Goal: Transaction & Acquisition: Purchase product/service

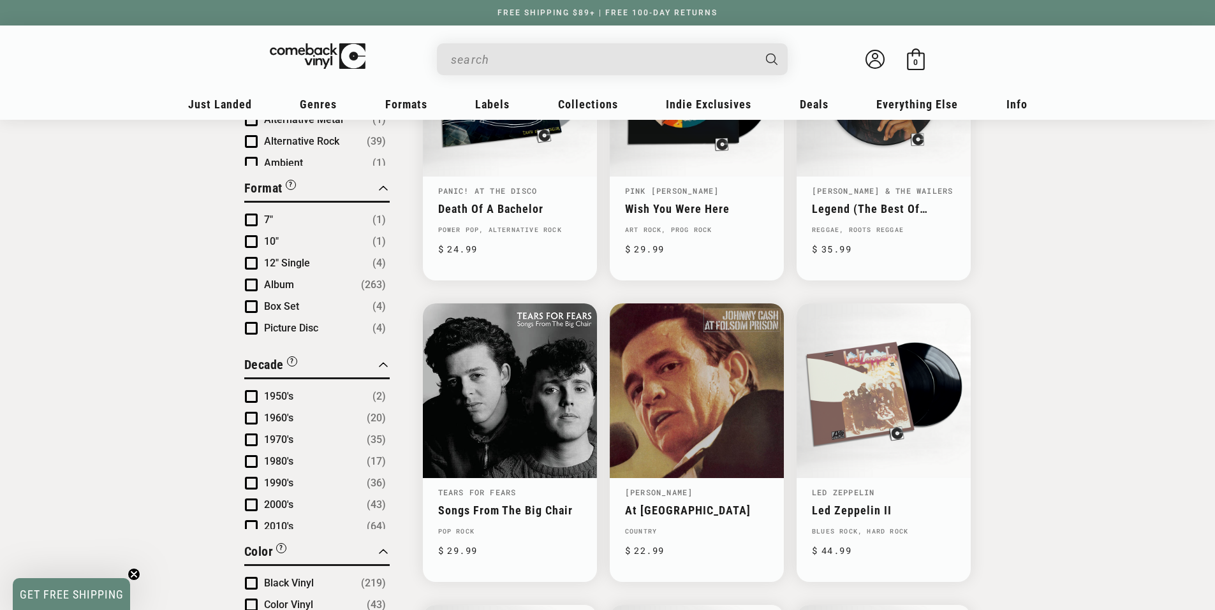
scroll to position [638, 0]
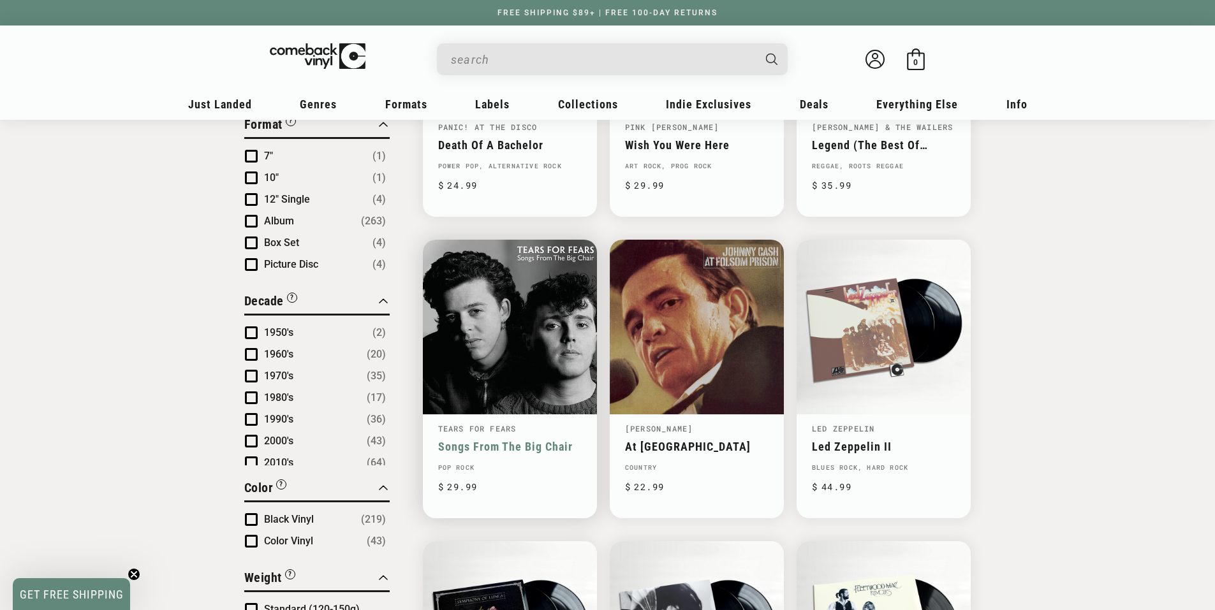
click at [506, 451] on link "Songs From The Big Chair" at bounding box center [509, 446] width 143 height 13
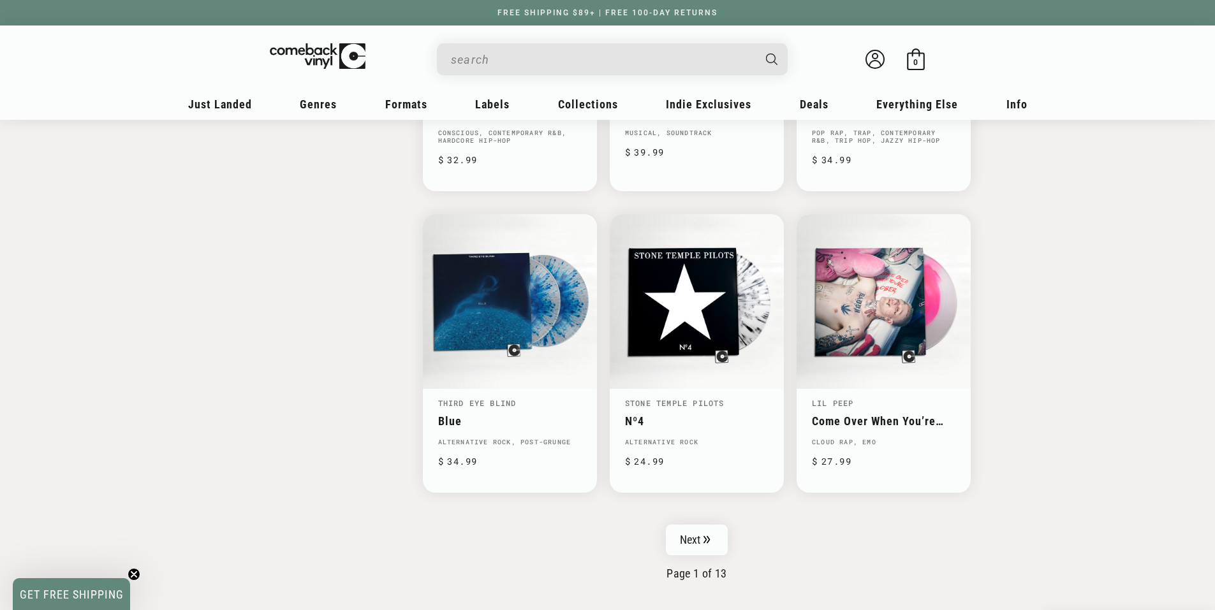
scroll to position [1913, 0]
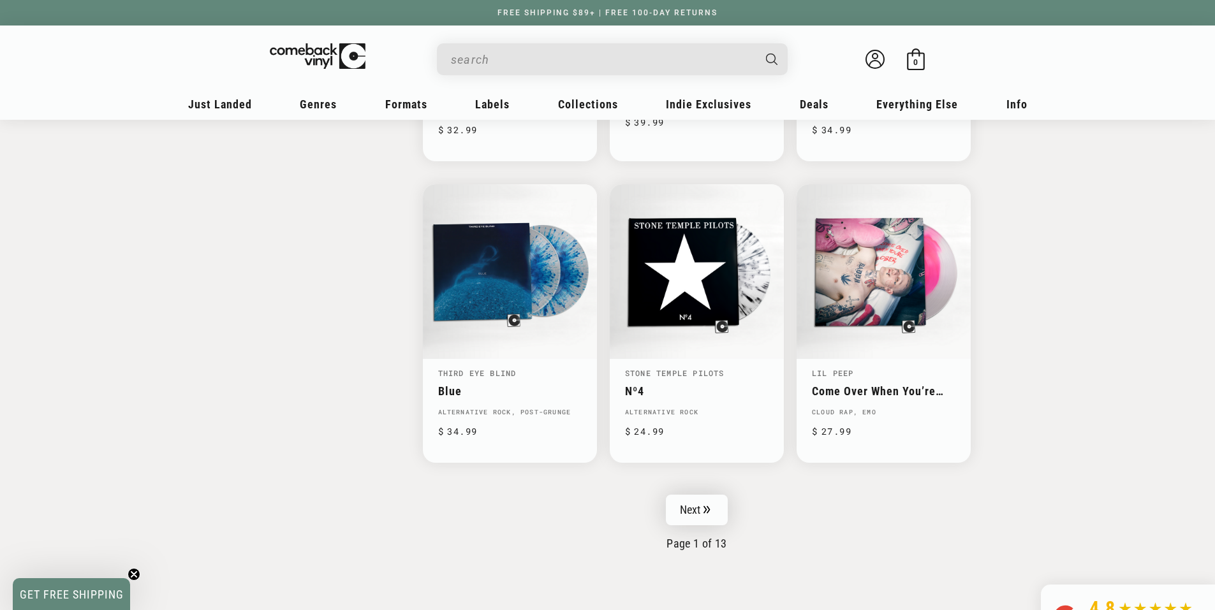
click at [706, 511] on icon "Pagination" at bounding box center [707, 510] width 6 height 8
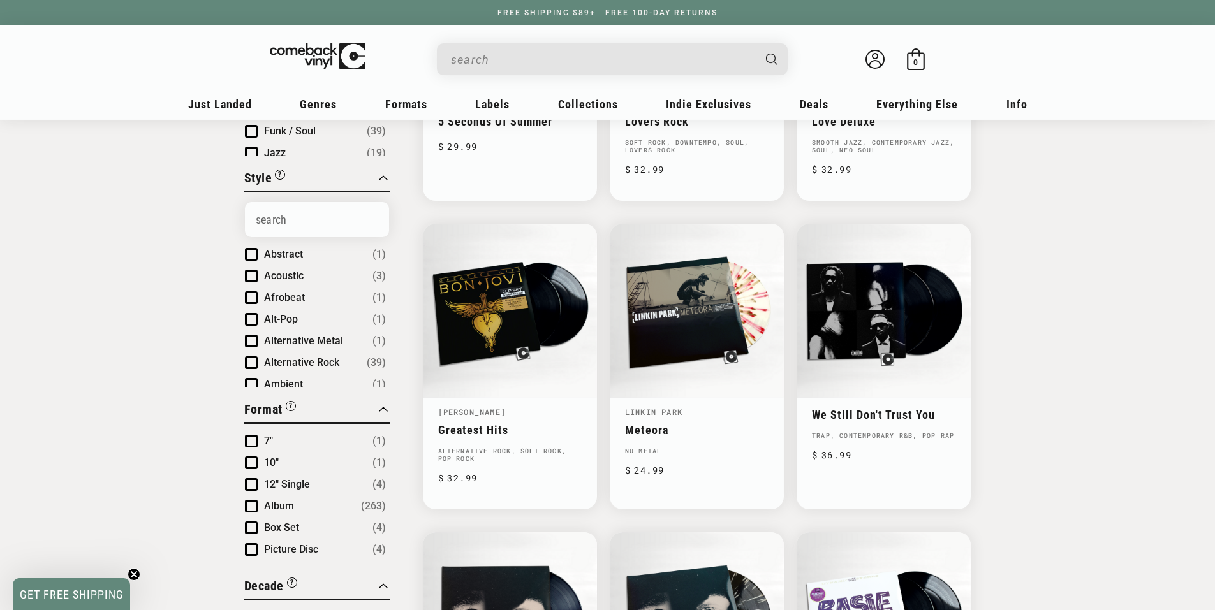
scroll to position [383, 0]
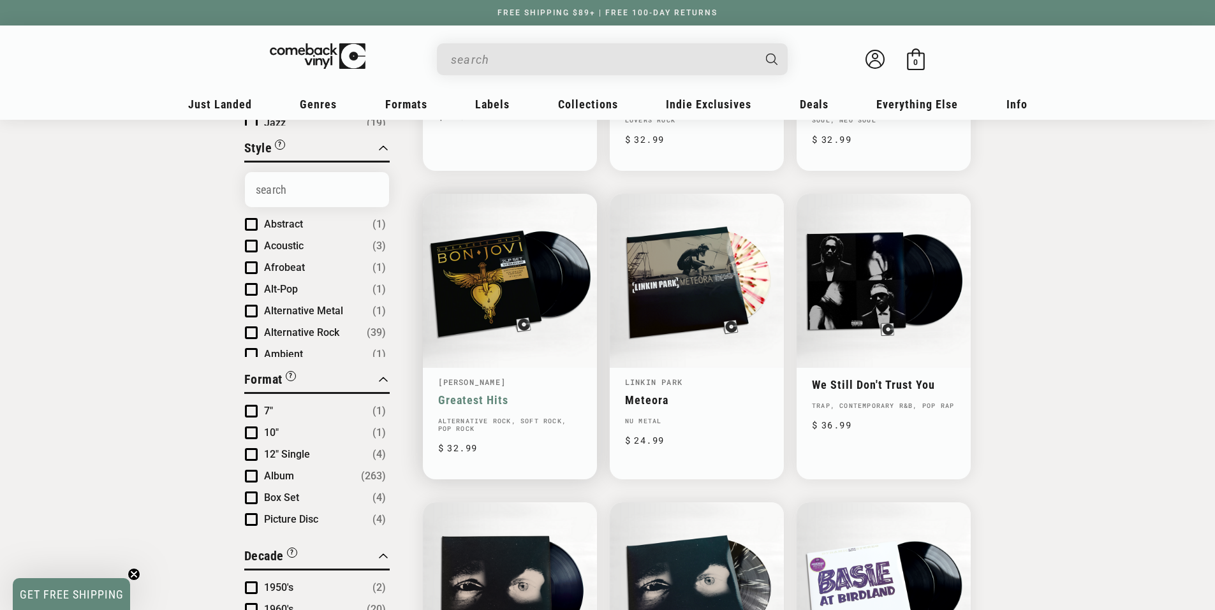
click at [500, 395] on link "Greatest Hits" at bounding box center [509, 399] width 143 height 13
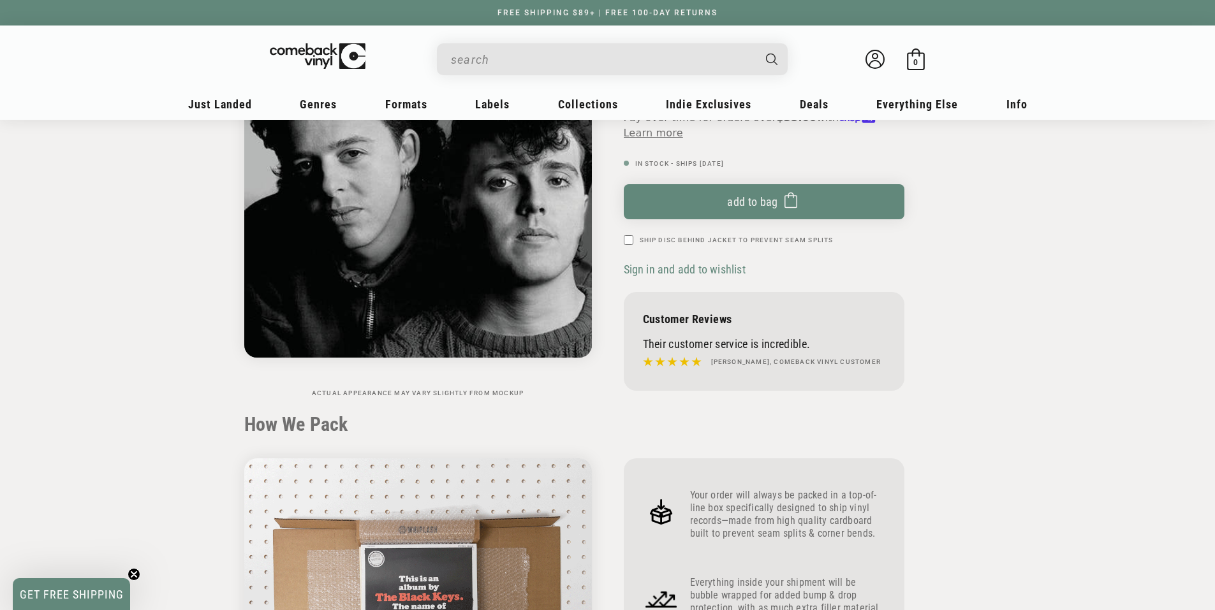
scroll to position [64, 0]
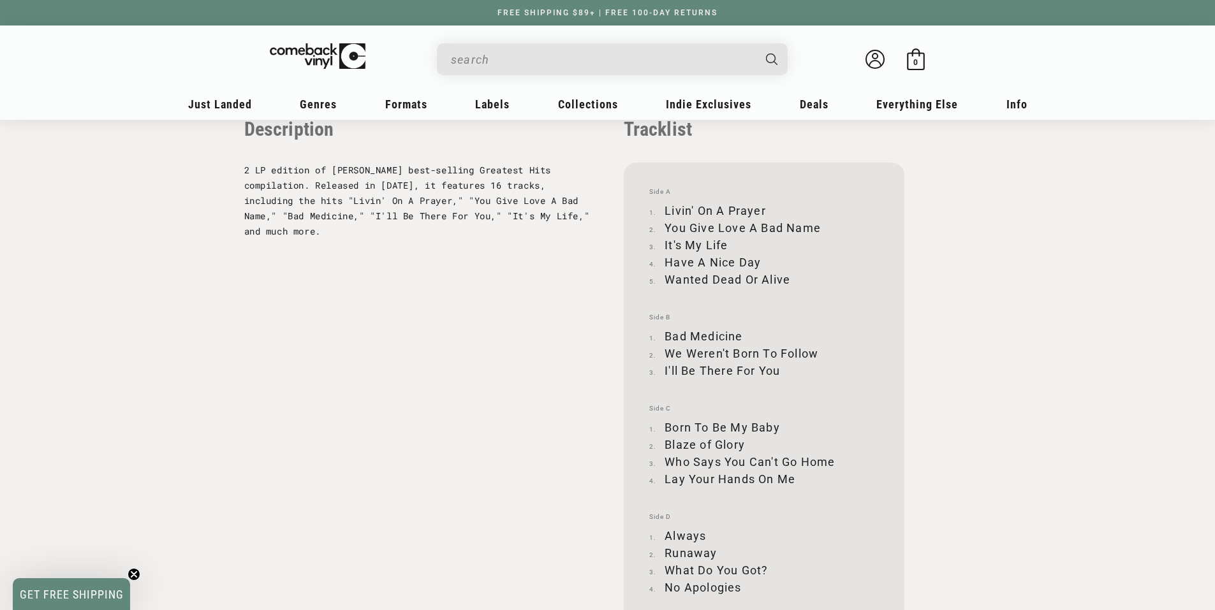
scroll to position [1339, 0]
drag, startPoint x: 647, startPoint y: 363, endPoint x: 633, endPoint y: 360, distance: 15.0
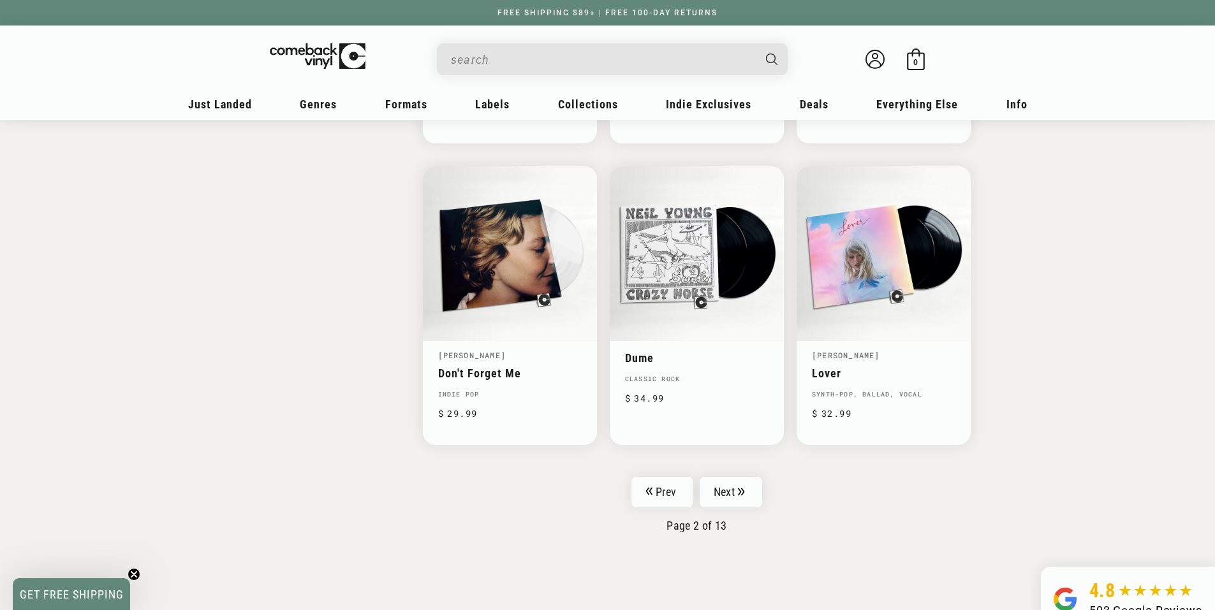
scroll to position [1977, 0]
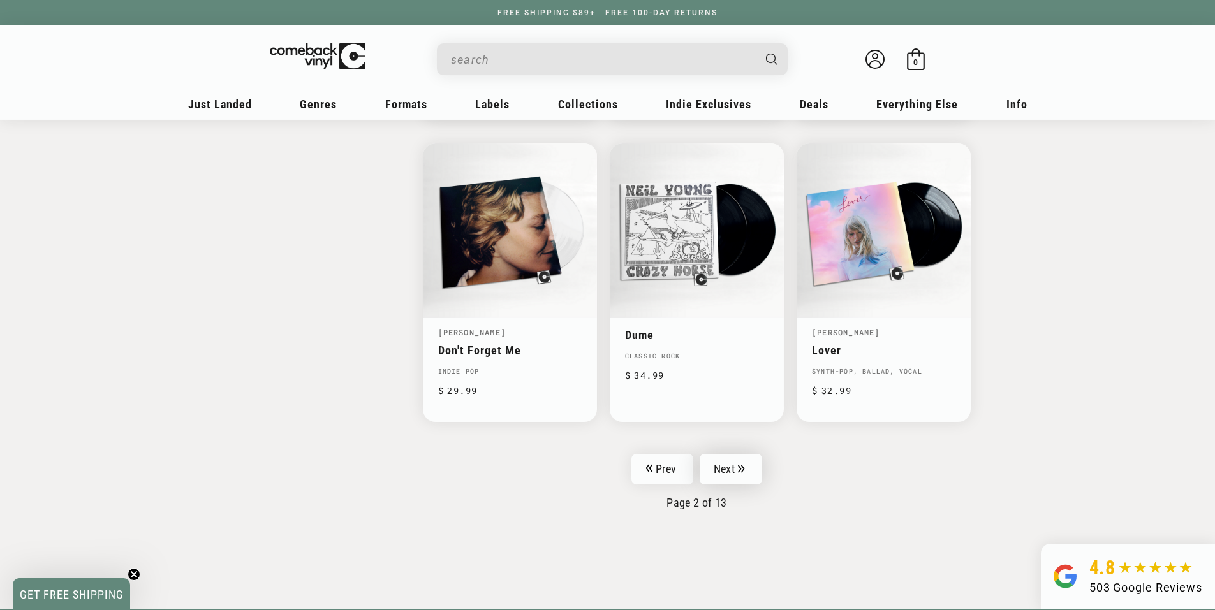
click at [743, 469] on icon "Pagination" at bounding box center [741, 469] width 6 height 8
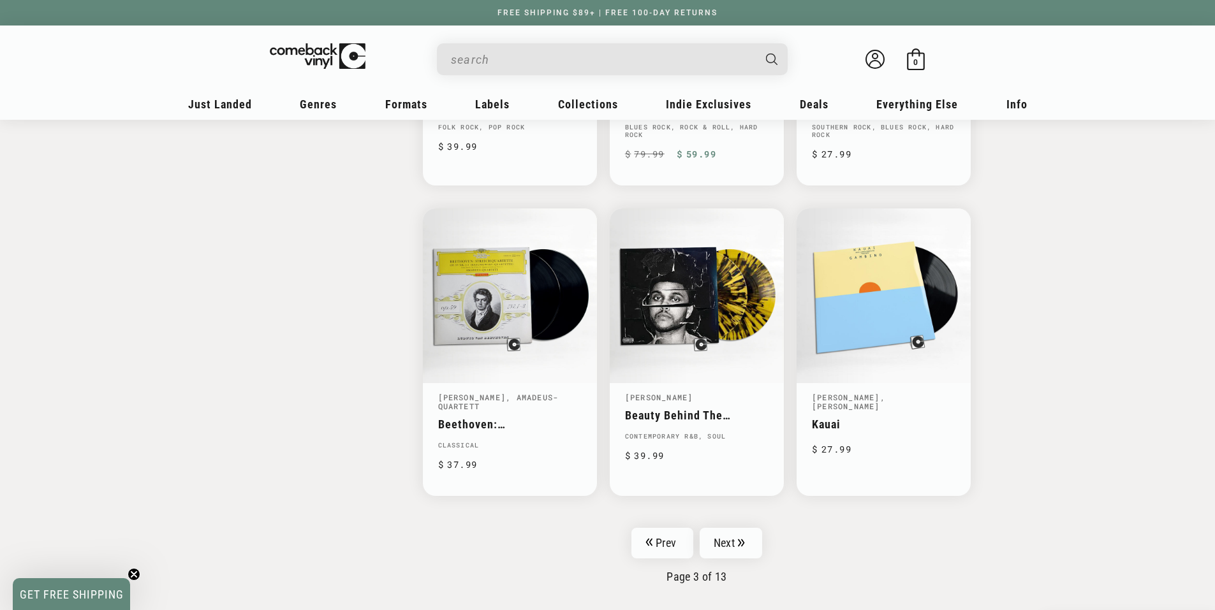
scroll to position [1977, 0]
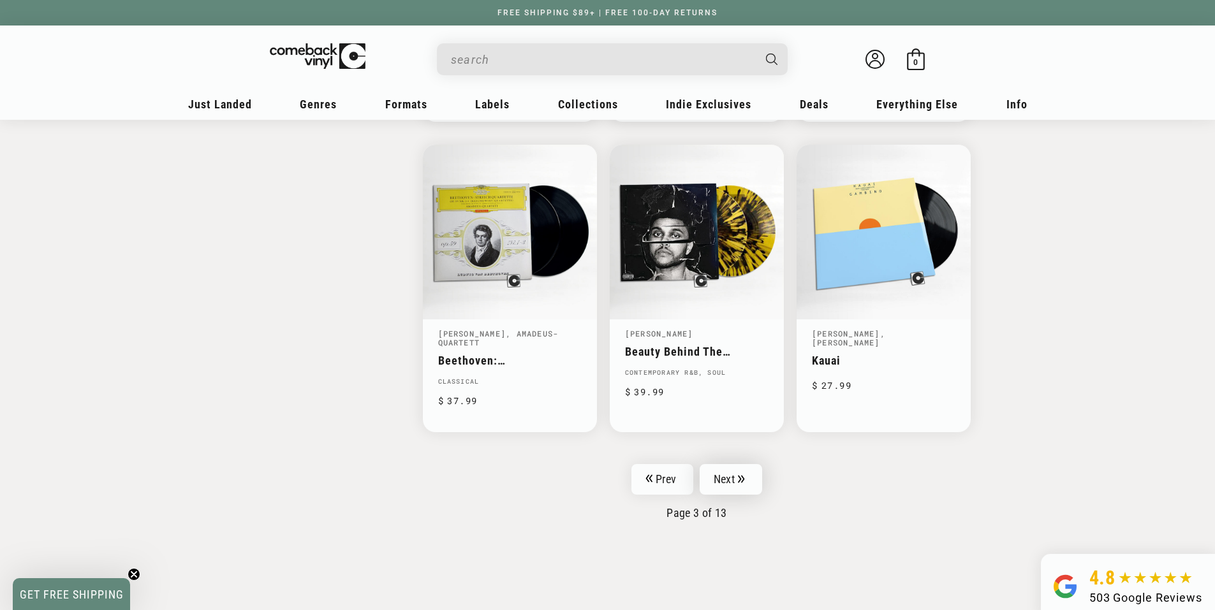
click at [745, 477] on link "Next" at bounding box center [730, 479] width 62 height 31
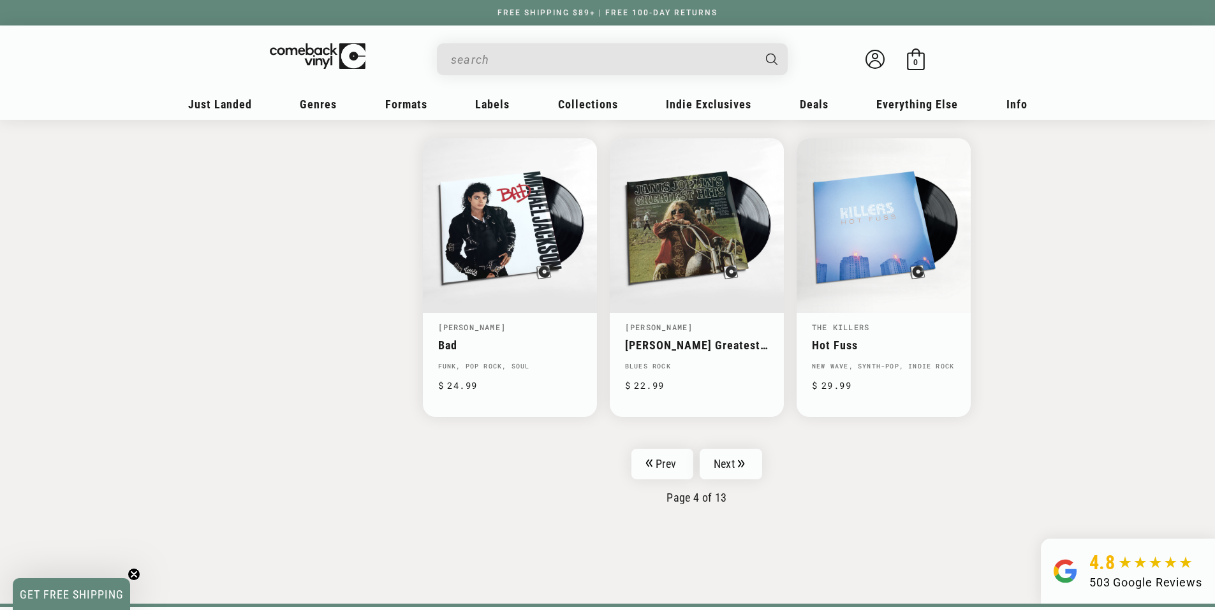
scroll to position [1977, 0]
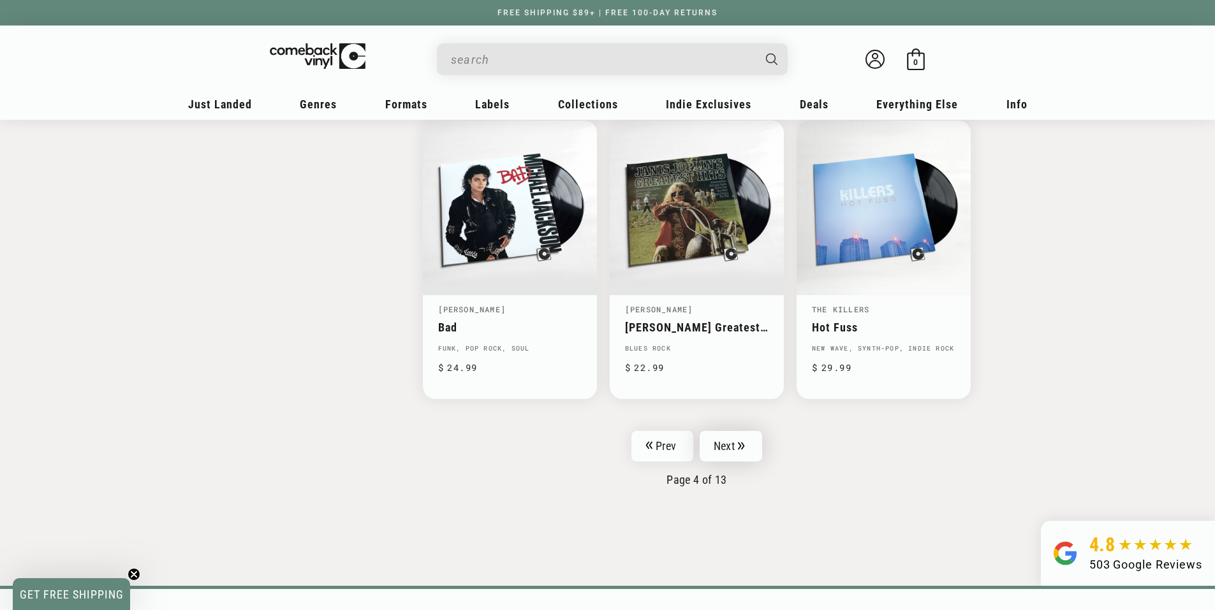
click at [749, 453] on link "Next" at bounding box center [730, 446] width 62 height 31
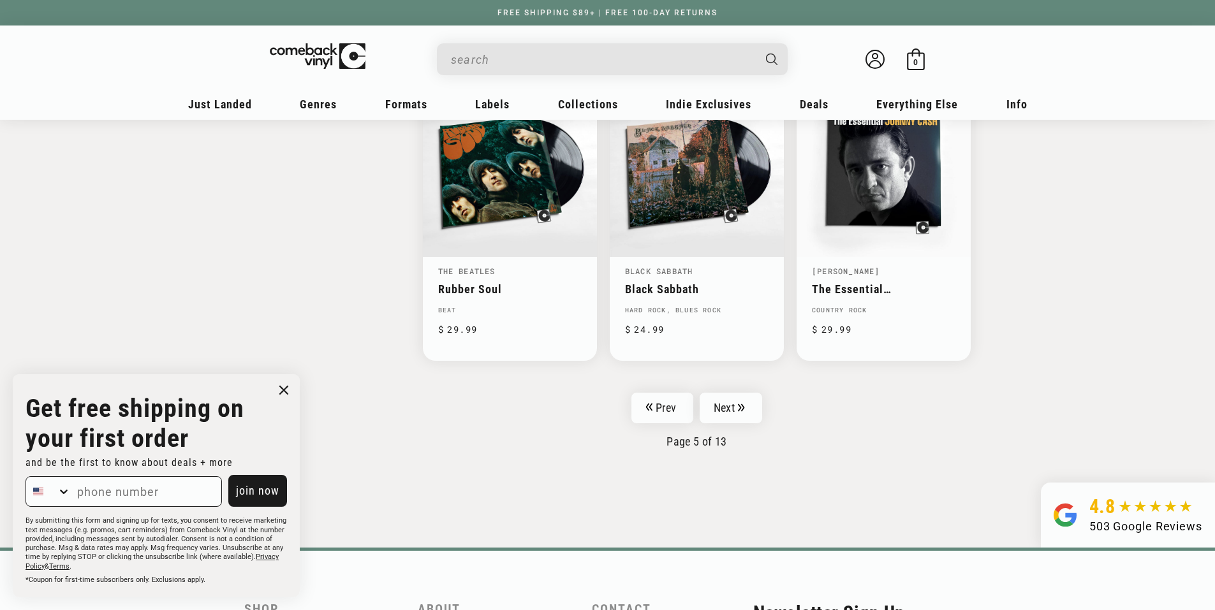
scroll to position [2040, 0]
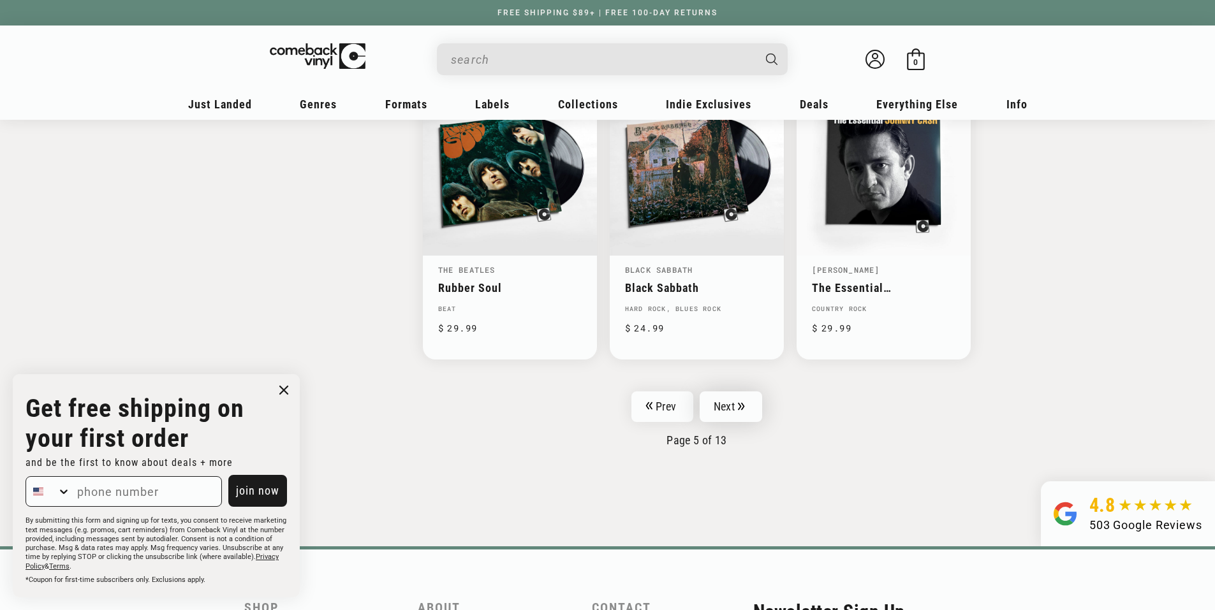
click at [754, 406] on link "Next" at bounding box center [730, 406] width 62 height 31
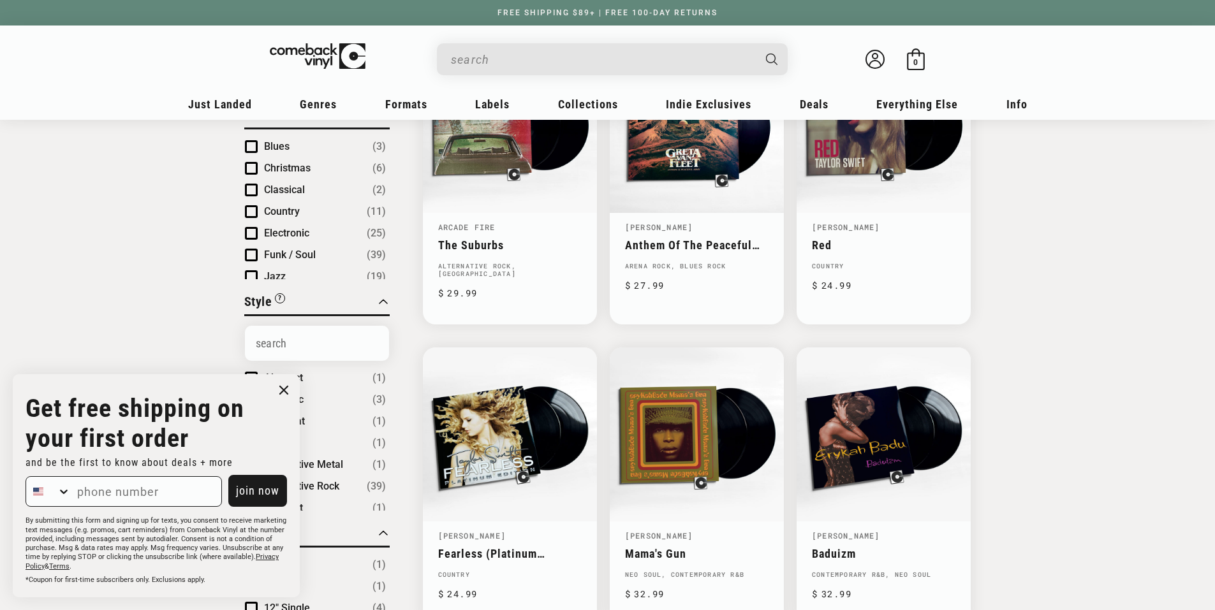
scroll to position [255, 0]
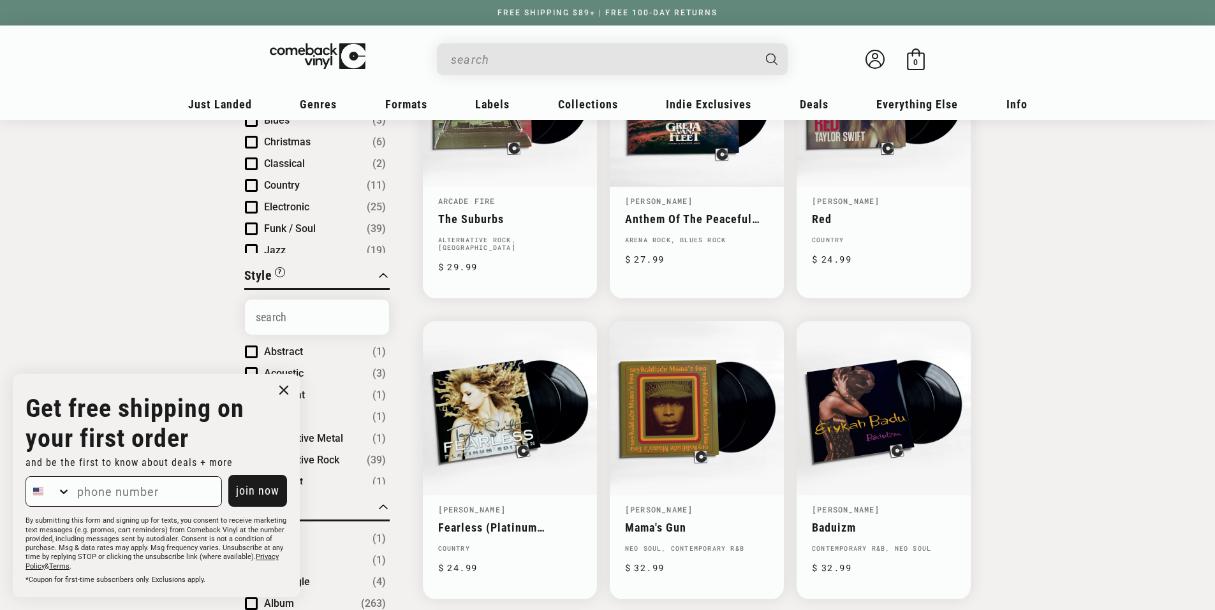
click at [285, 389] on circle "Close dialog" at bounding box center [284, 390] width 18 height 18
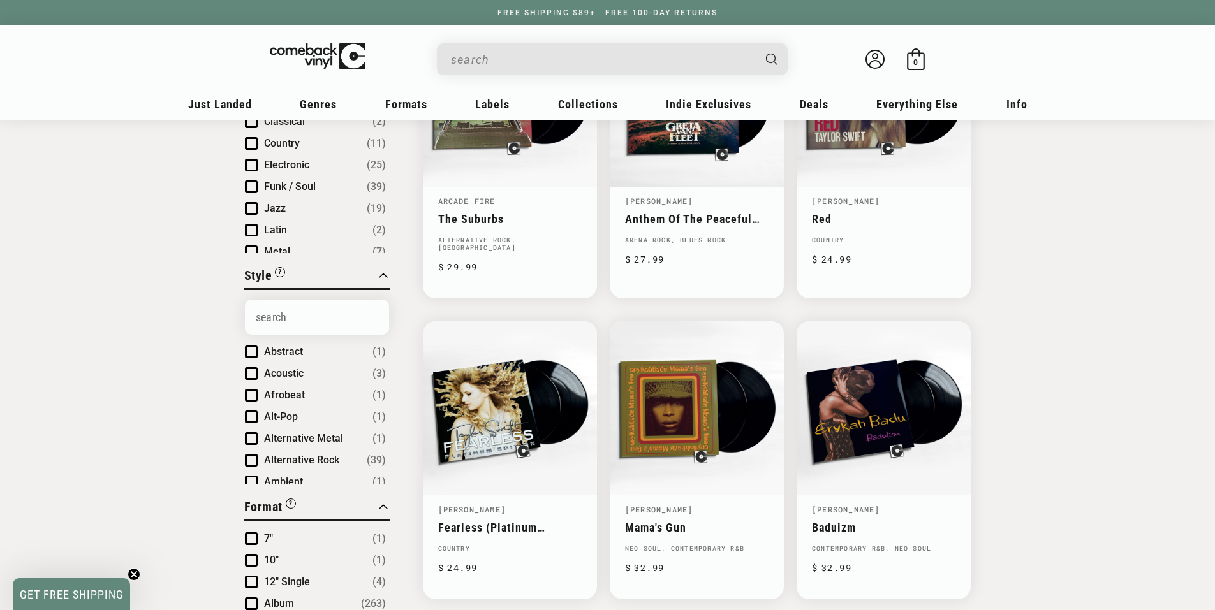
scroll to position [64, 0]
click at [256, 159] on span "Product filter" at bounding box center [251, 165] width 13 height 13
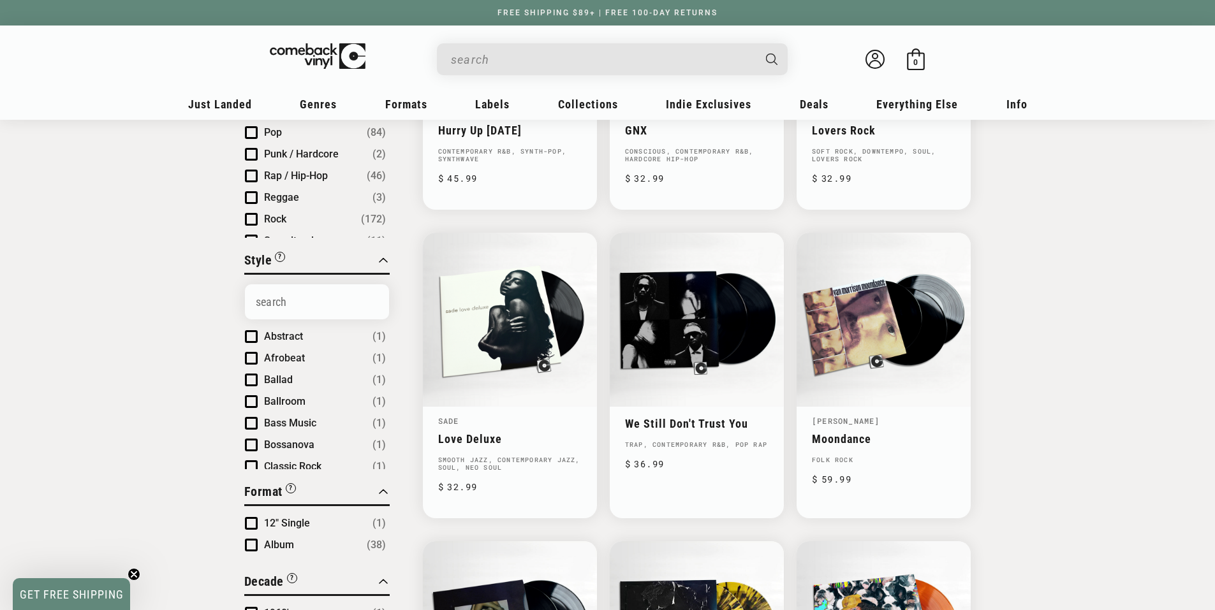
scroll to position [185, 0]
click at [256, 159] on span "Product filter" at bounding box center [251, 158] width 13 height 13
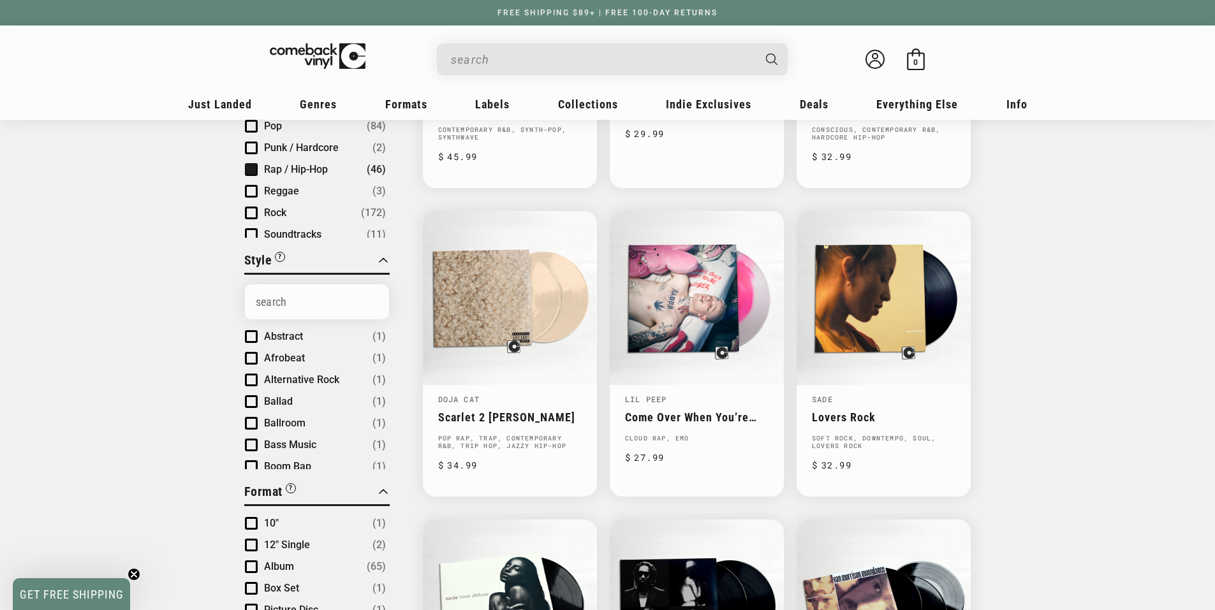
scroll to position [185, 0]
click at [253, 227] on span "Product filter" at bounding box center [251, 223] width 13 height 13
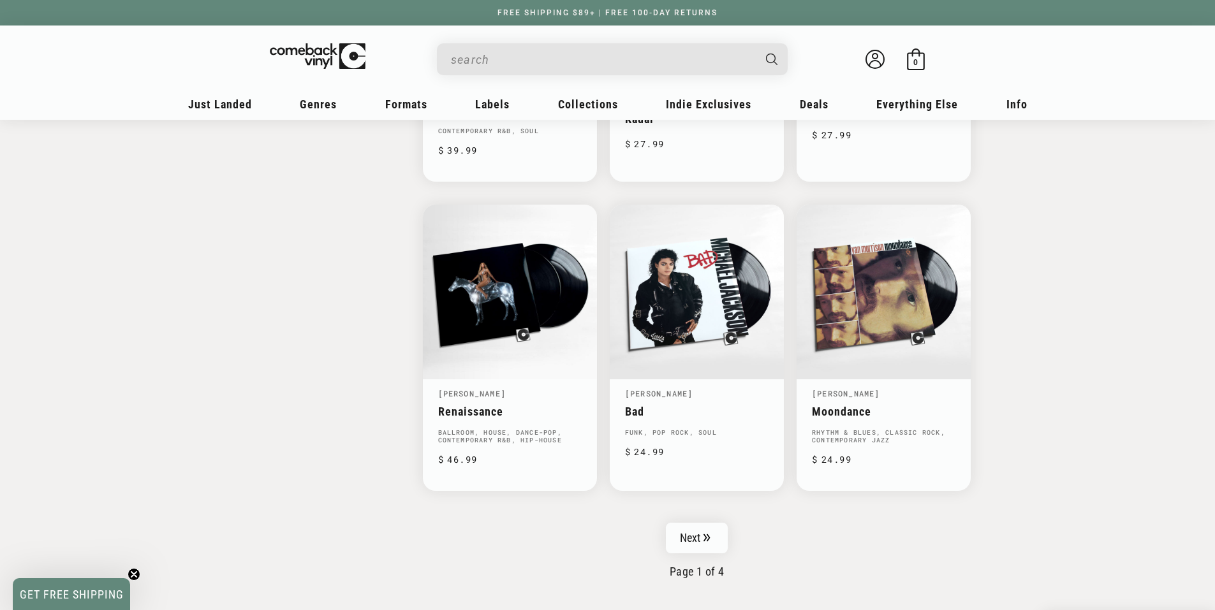
scroll to position [1913, 0]
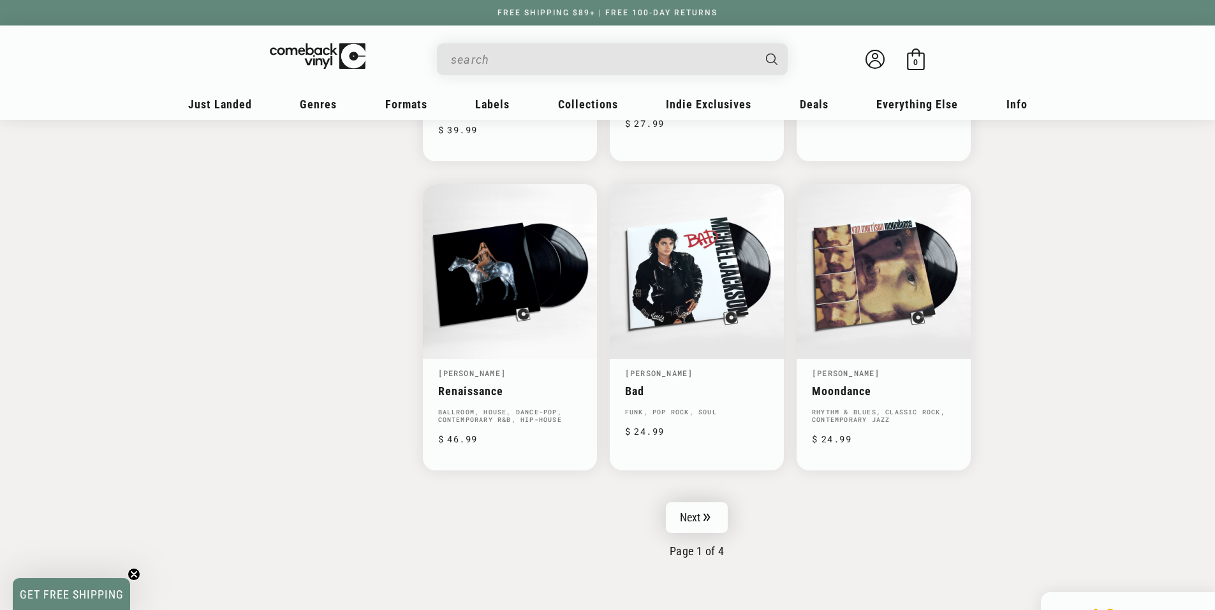
click at [694, 514] on link "Next" at bounding box center [697, 517] width 62 height 31
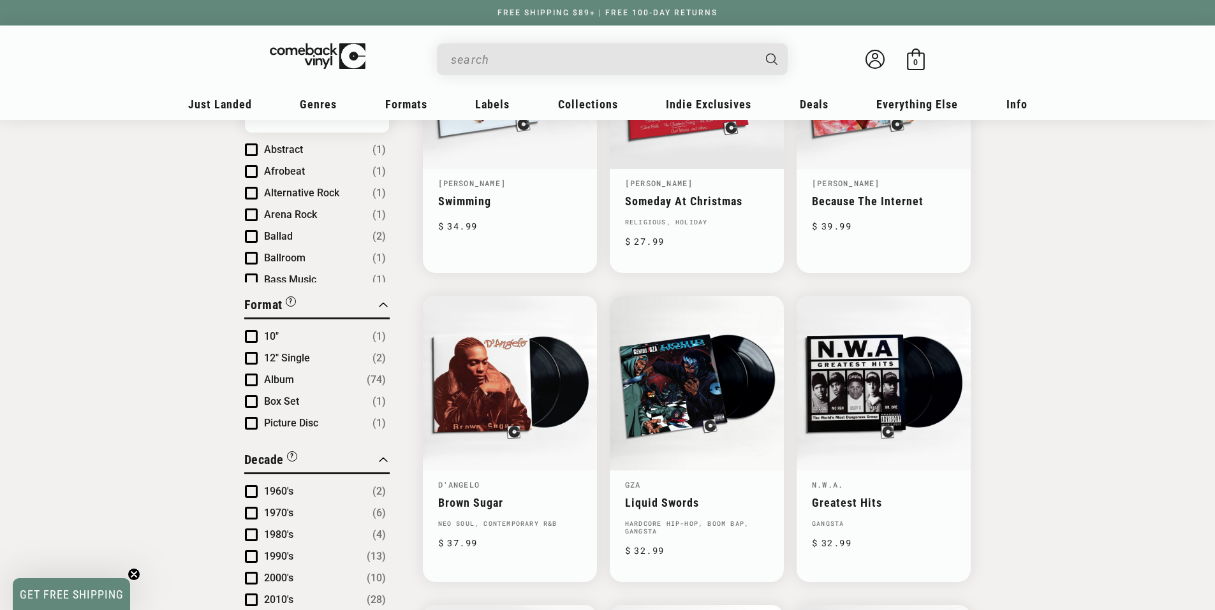
scroll to position [638, 0]
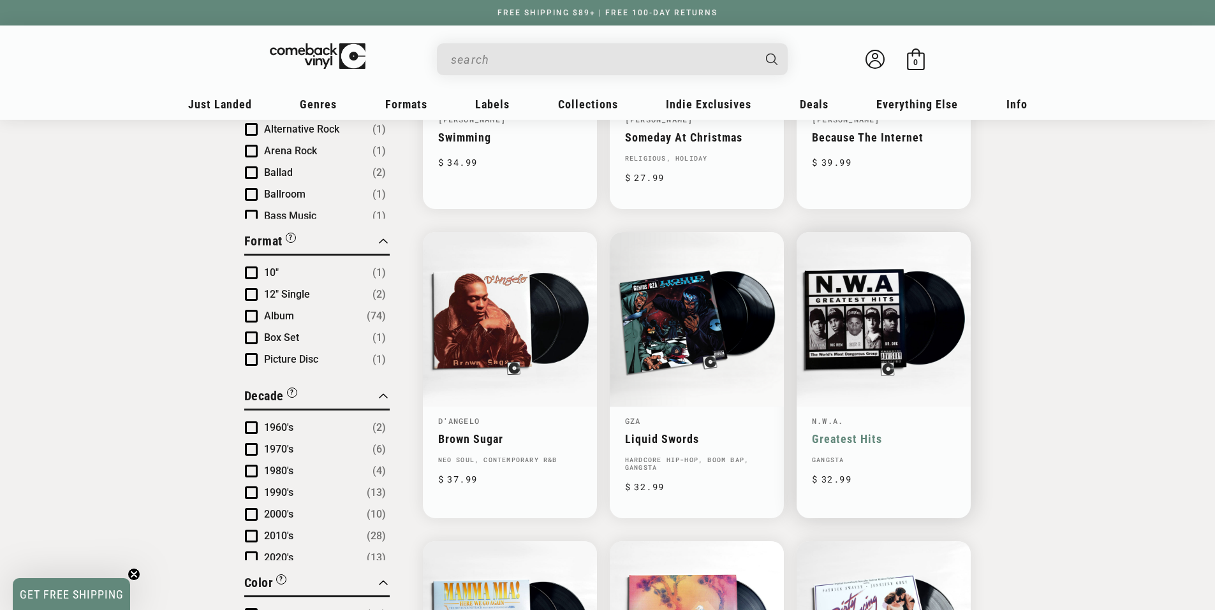
click at [840, 432] on link "Greatest Hits" at bounding box center [883, 438] width 143 height 13
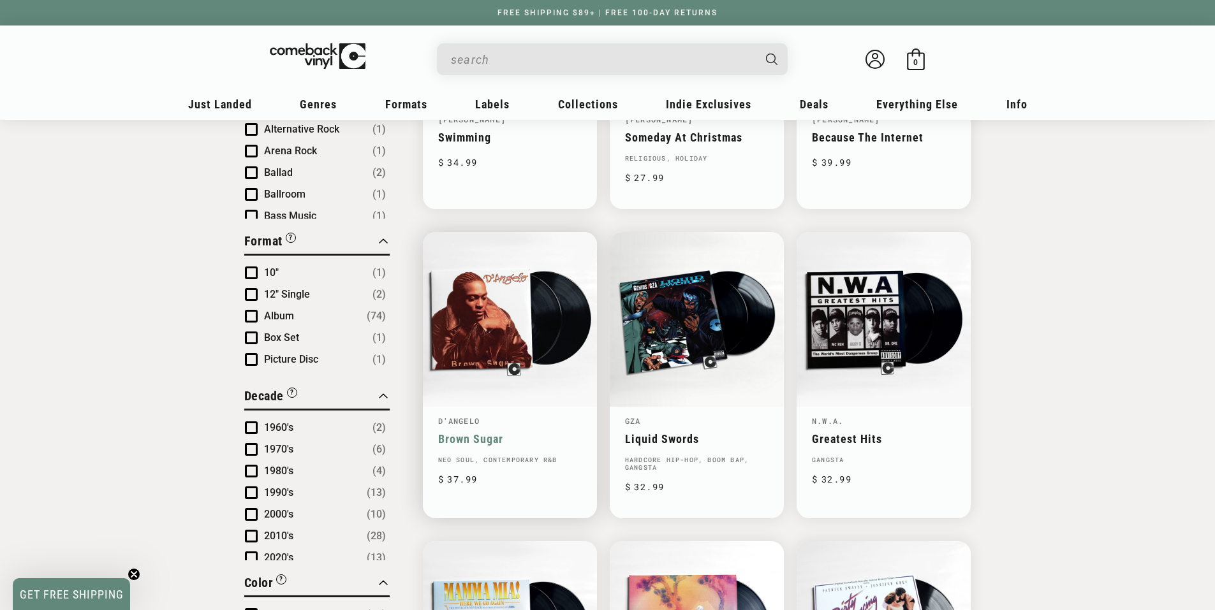
click at [495, 434] on link "Brown Sugar" at bounding box center [509, 438] width 143 height 13
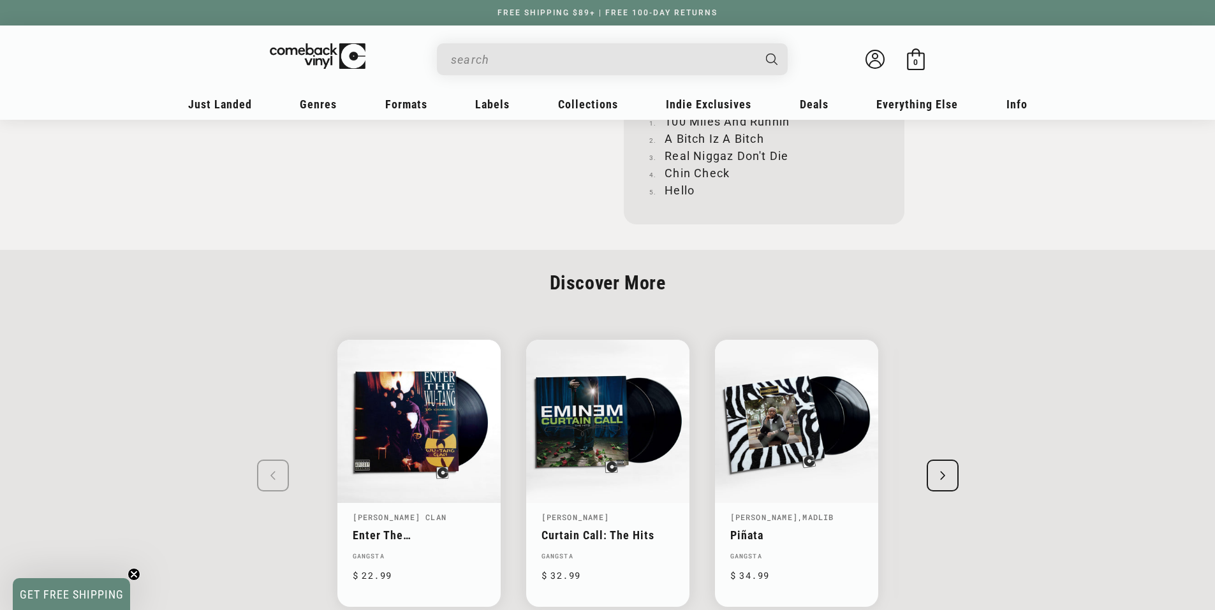
scroll to position [1849, 0]
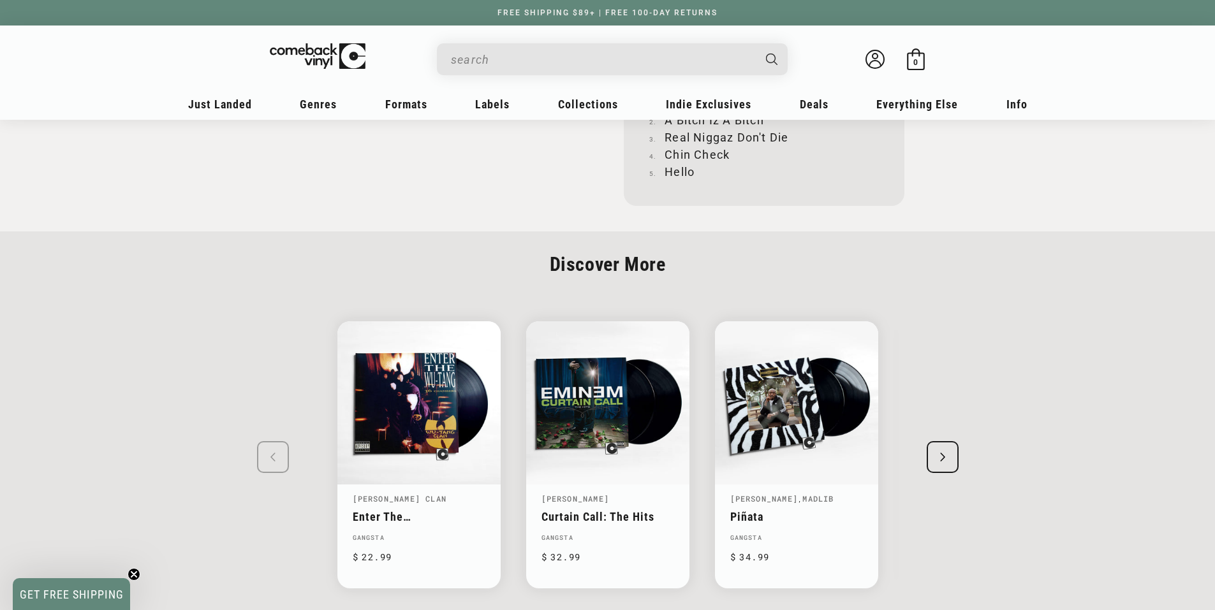
click at [950, 441] on div "Next slide" at bounding box center [942, 457] width 32 height 32
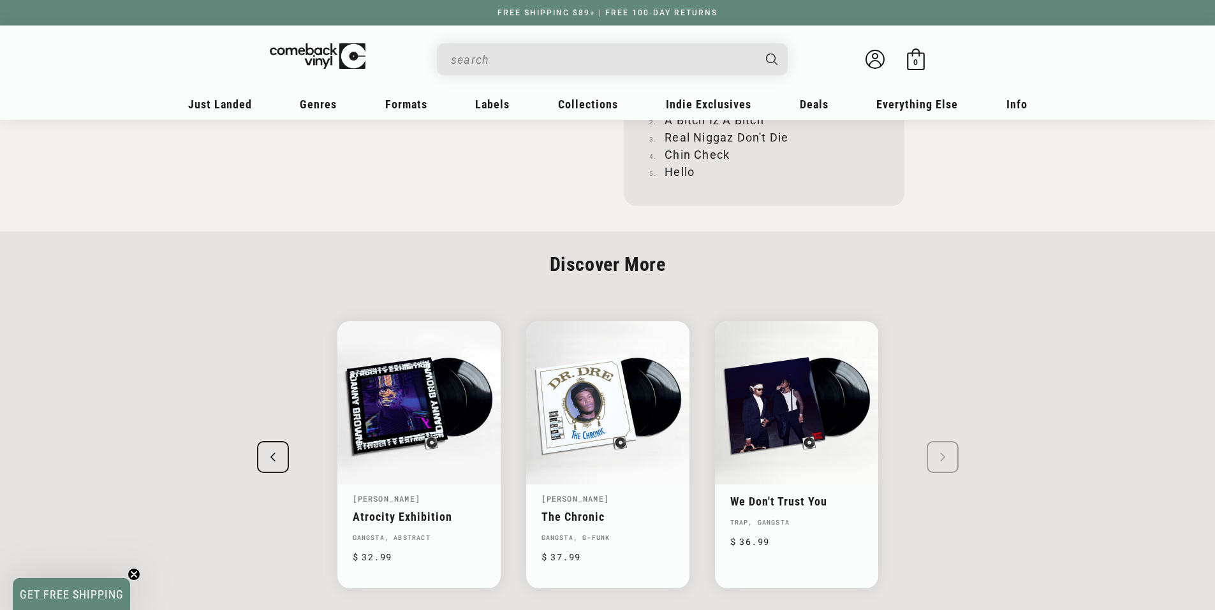
click at [950, 439] on swiper-slide "Wu-Tang Clan Enter The Wu-Tang (36 Chambers) Gangsta Regular price $ 22.99 Regu…" at bounding box center [607, 454] width 791 height 313
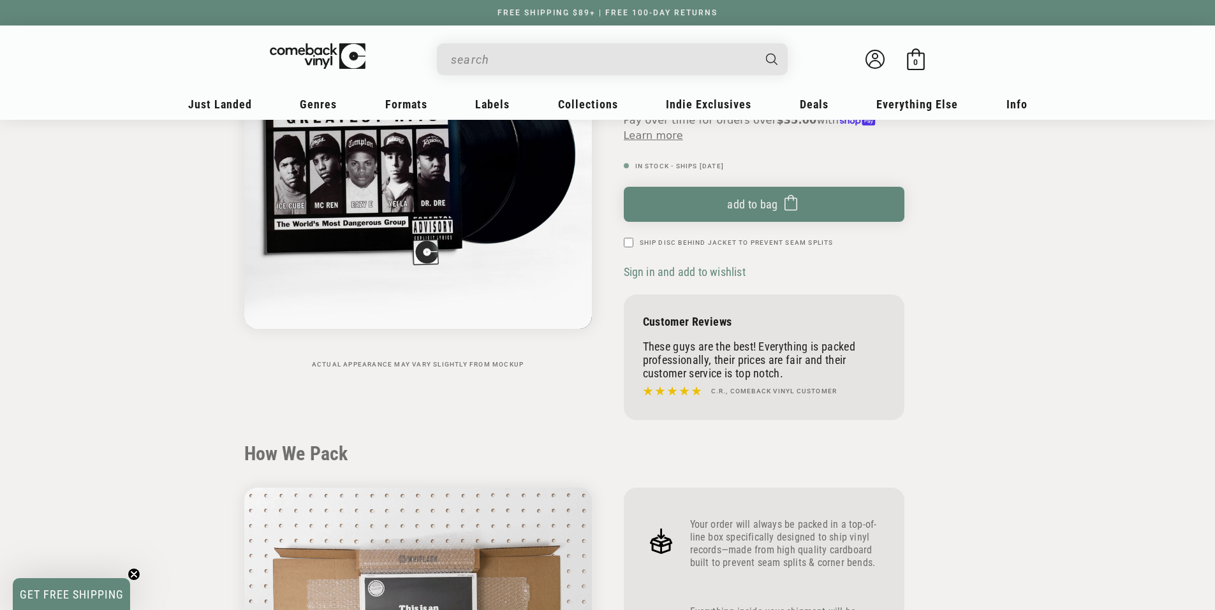
scroll to position [129, 0]
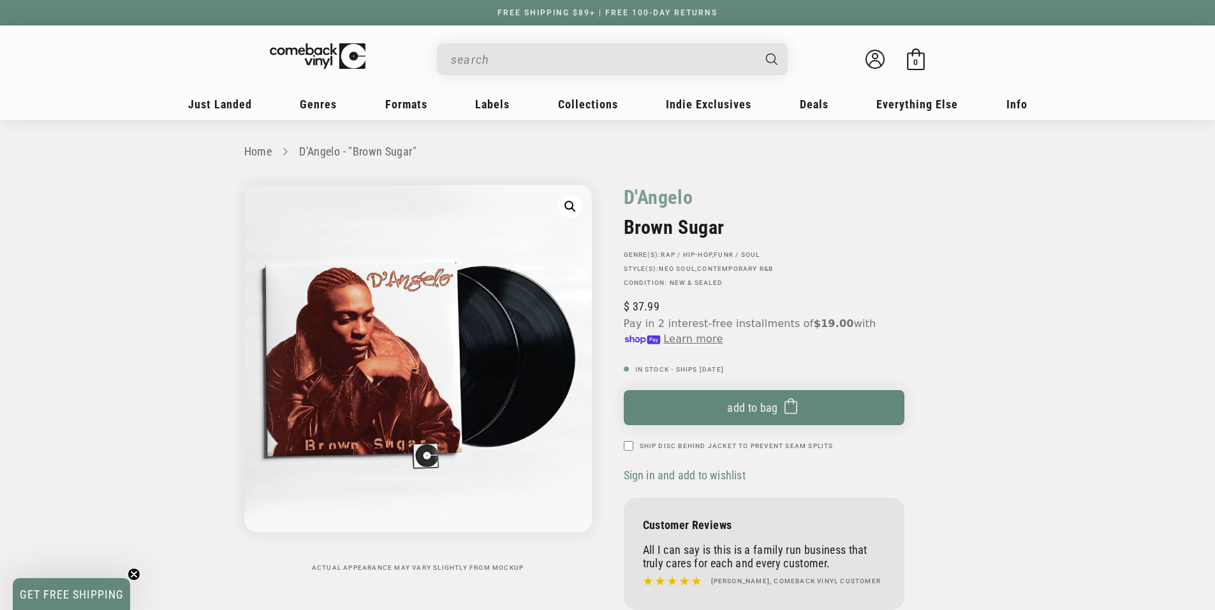
drag, startPoint x: 619, startPoint y: 193, endPoint x: 726, endPoint y: 221, distance: 110.9
click at [726, 221] on div "D'[PERSON_NAME] Sugar GENRE(S): Rap / Hip-Hop , Funk / Soul STYLE(S): Neo Soul …" at bounding box center [789, 401] width 363 height 432
